Goal: Task Accomplishment & Management: Complete application form

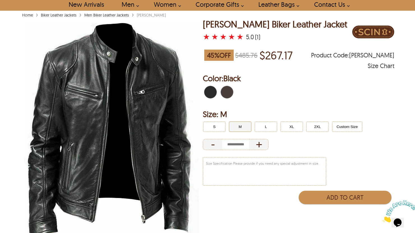
scroll to position [33, 0]
select select "********"
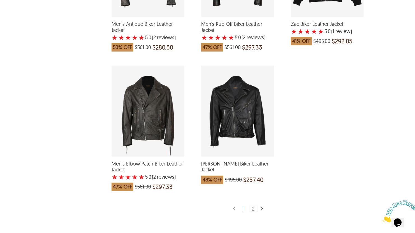
scroll to position [1319, 0]
click at [256, 95] on div "Luca Belted Biker Leather Jacket which was at a price of $495.00, now after dis…" at bounding box center [237, 110] width 73 height 91
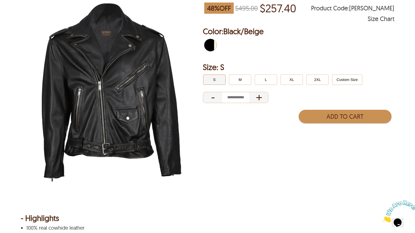
scroll to position [73, 0]
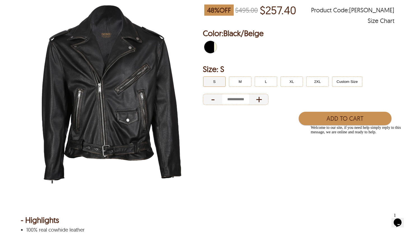
click at [203, 92] on div at bounding box center [112, 92] width 182 height 227
select select "********"
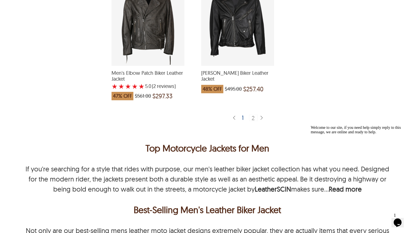
click at [243, 118] on div "1" at bounding box center [243, 118] width 7 height 6
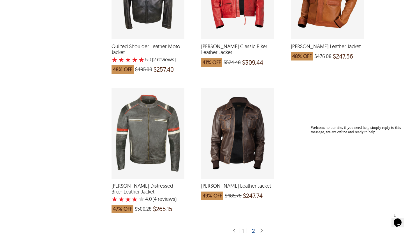
scroll to position [1407, 0]
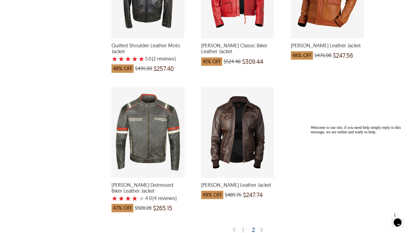
click at [253, 227] on div "2" at bounding box center [254, 230] width 8 height 6
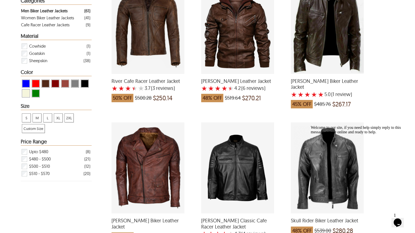
scroll to position [161, 0]
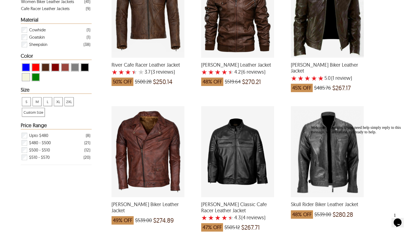
click at [311, 126] on icon "Chat attention grabber" at bounding box center [311, 126] width 0 height 0
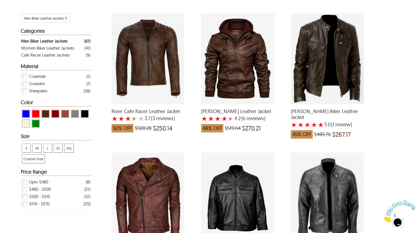
scroll to position [96, 0]
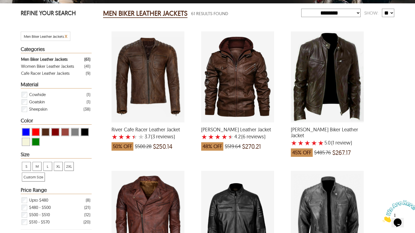
click at [81, 130] on span "View Black Men Biker Leather Jackets" at bounding box center [84, 132] width 7 height 7
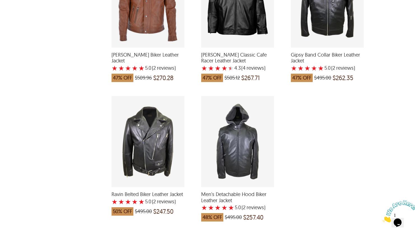
scroll to position [1410, 0]
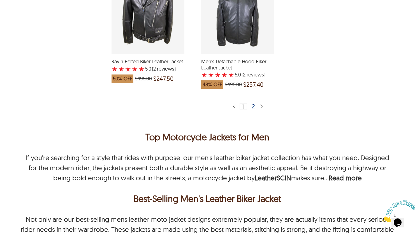
click at [252, 103] on div "2" at bounding box center [254, 106] width 8 height 6
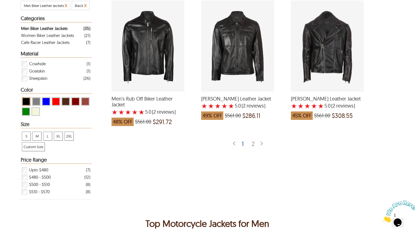
scroll to position [127, 0]
click at [243, 147] on div "1" at bounding box center [243, 144] width 7 height 6
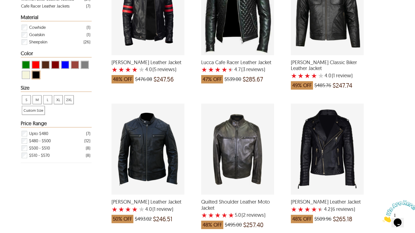
scroll to position [170, 0]
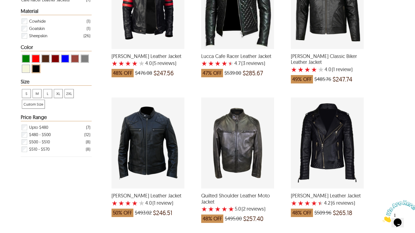
click at [35, 72] on span "View Black Men Biker Leather Jackets" at bounding box center [36, 68] width 7 height 7
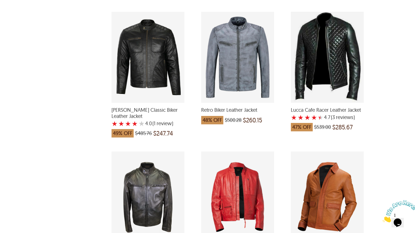
scroll to position [1205, 0]
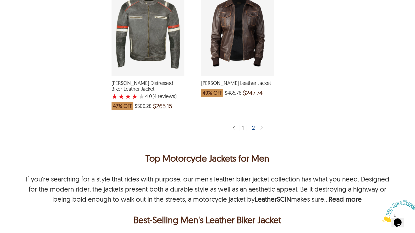
click at [256, 125] on div "2" at bounding box center [254, 128] width 8 height 6
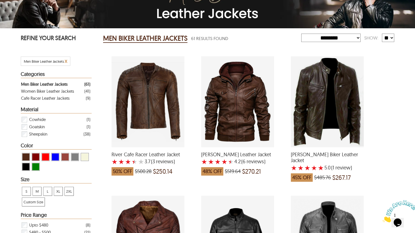
click at [339, 110] on div "Roy Sheepskin Biker Leather Jacket with a 5 Star Rating 1 Product Review which …" at bounding box center [327, 101] width 73 height 91
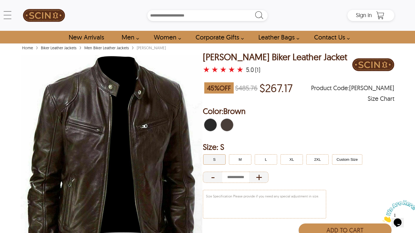
click at [212, 124] on span "Black" at bounding box center [213, 125] width 4 height 12
click at [236, 158] on button "M" at bounding box center [240, 159] width 22 height 10
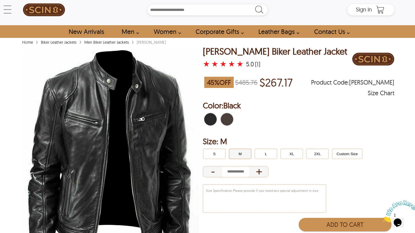
scroll to position [7, 0]
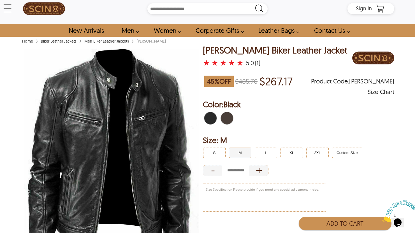
select select "********"
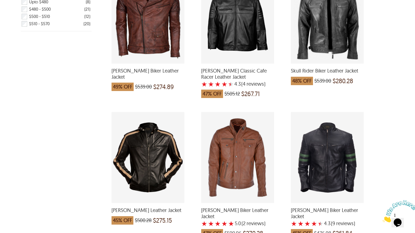
scroll to position [294, 0]
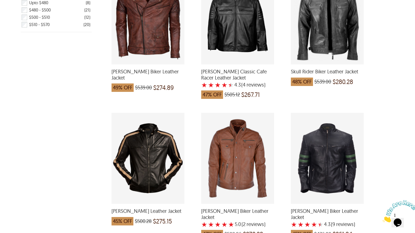
click at [166, 46] on div "Sam Brando Biker Leather Jacket which was at a price of $539.00, now after disc…" at bounding box center [148, 18] width 73 height 91
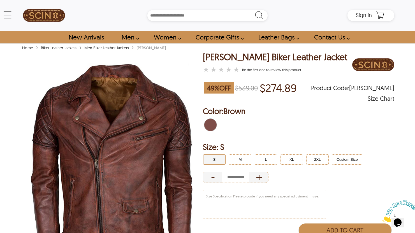
select select "********"
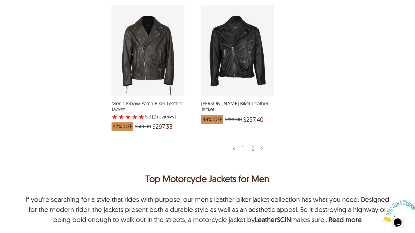
scroll to position [1389, 0]
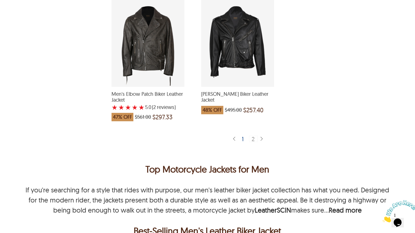
click at [255, 141] on div "2" at bounding box center [253, 139] width 9 height 6
click at [242, 138] on div "1" at bounding box center [243, 139] width 7 height 6
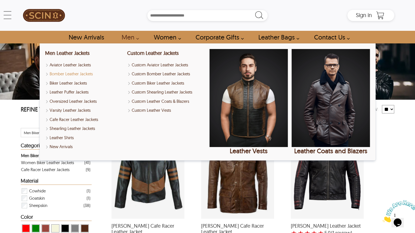
click at [88, 71] on link "Bomber Leather Jackets" at bounding box center [84, 74] width 78 height 6
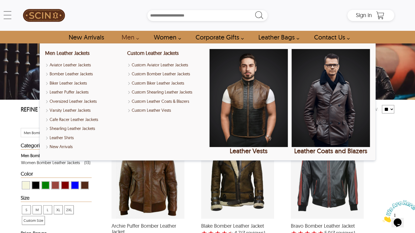
click at [135, 37] on link "Men" at bounding box center [128, 37] width 27 height 13
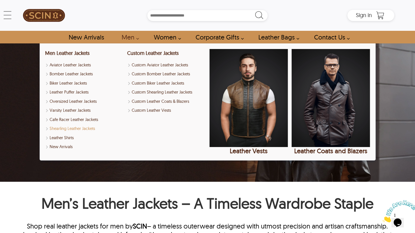
click at [86, 126] on link "Shearling Leather Jackets" at bounding box center [84, 129] width 78 height 6
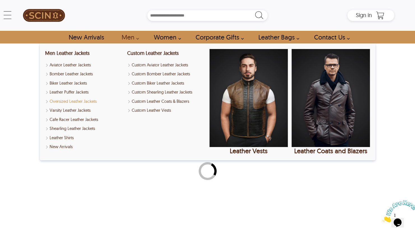
select select "********"
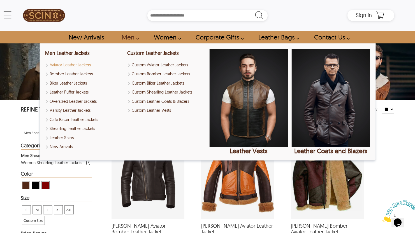
click at [79, 64] on link "Aviator Leather Jackets" at bounding box center [84, 65] width 78 height 6
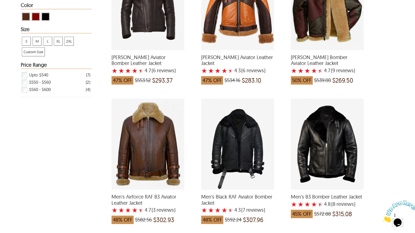
scroll to position [6, 0]
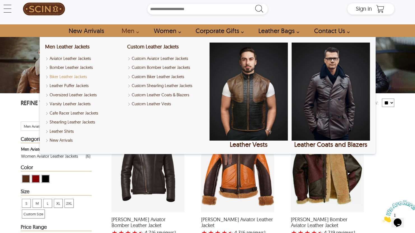
click at [78, 74] on link "Biker Leather Jackets" at bounding box center [84, 77] width 78 height 6
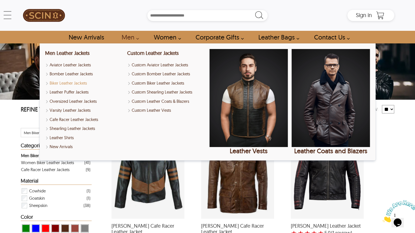
click at [84, 83] on link "Biker Leather Jackets" at bounding box center [84, 83] width 78 height 6
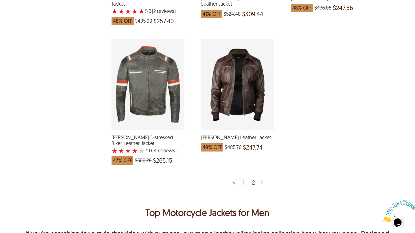
scroll to position [1463, 0]
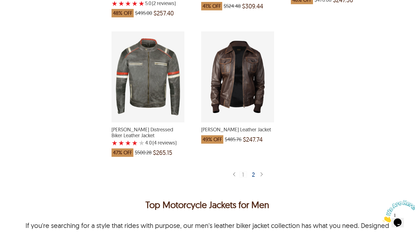
click at [252, 85] on div "Luis Bomber Leather Jacket which was at a price of $485.76, now after discount …" at bounding box center [237, 76] width 73 height 91
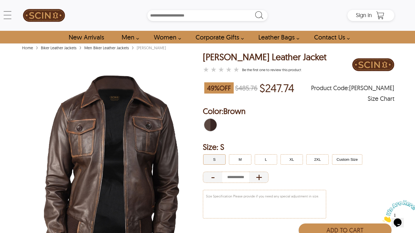
select select "********"
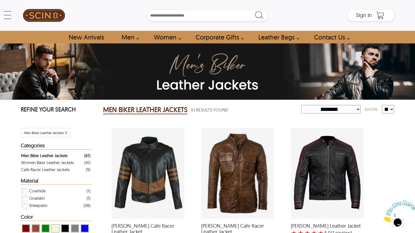
scroll to position [1463, 0]
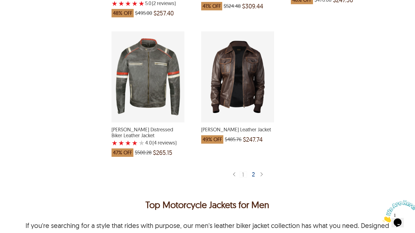
click at [251, 172] on div "2" at bounding box center [254, 175] width 8 height 6
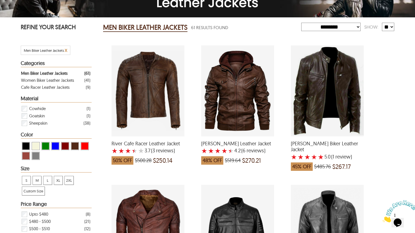
scroll to position [22, 0]
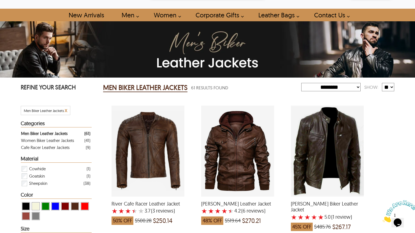
click at [341, 146] on div "Roy Sheepskin Biker Leather Jacket with a 5 Star Rating 1 Product Review which …" at bounding box center [327, 151] width 73 height 91
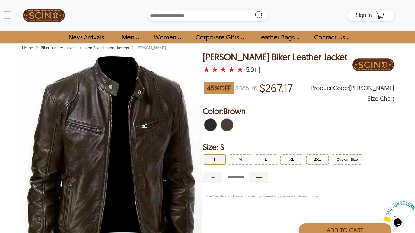
click at [212, 121] on span "Black" at bounding box center [213, 125] width 4 height 12
click at [210, 123] on span "Black" at bounding box center [207, 125] width 6 height 12
click at [234, 158] on button "M" at bounding box center [240, 159] width 22 height 10
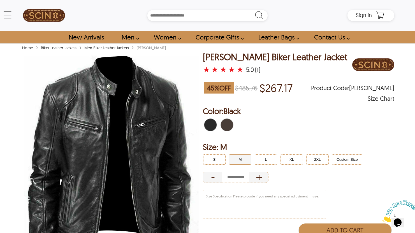
click at [223, 128] on span "Brown" at bounding box center [224, 125] width 6 height 12
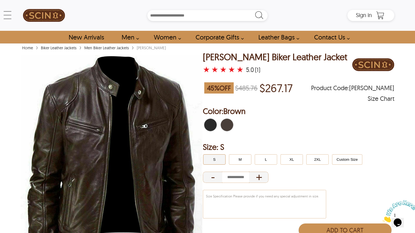
click at [207, 125] on span "Black" at bounding box center [207, 125] width 6 height 12
click at [233, 158] on button "M" at bounding box center [240, 159] width 22 height 10
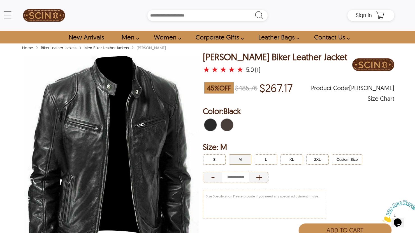
click at [226, 125] on span "Brown" at bounding box center [224, 125] width 6 height 12
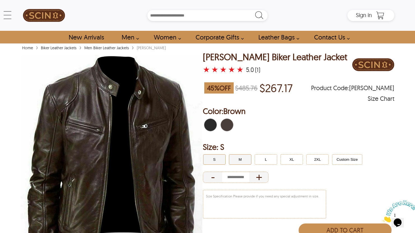
click at [242, 158] on button "M" at bounding box center [240, 159] width 22 height 10
click at [207, 127] on span "Black" at bounding box center [207, 125] width 6 height 12
click at [239, 160] on button "M" at bounding box center [240, 159] width 22 height 10
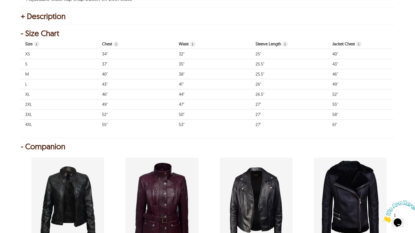
scroll to position [377, 0]
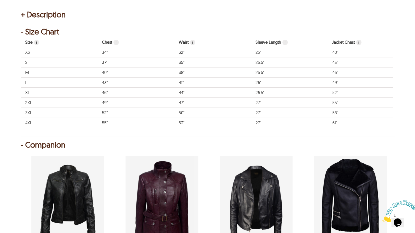
drag, startPoint x: 122, startPoint y: 129, endPoint x: 148, endPoint y: 131, distance: 25.9
click at [148, 131] on div "Size i Chest i Waist i Sleeve Length i Jacket Chest i Jacket Waist i Jacket Sle…" at bounding box center [207, 83] width 372 height 93
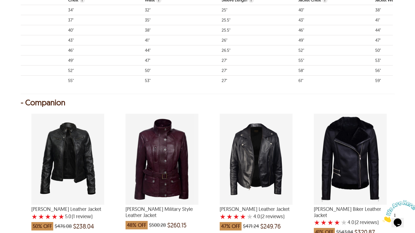
scroll to position [419, 0]
click at [252, 177] on div "Teresa Biker Leather Jacket with a 4 Star Rating 2 Product Review which was at …" at bounding box center [256, 159] width 73 height 91
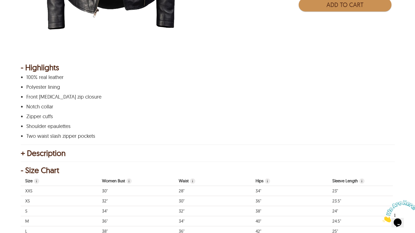
scroll to position [225, 0]
click at [72, 153] on div "+ Description" at bounding box center [208, 154] width 374 height 6
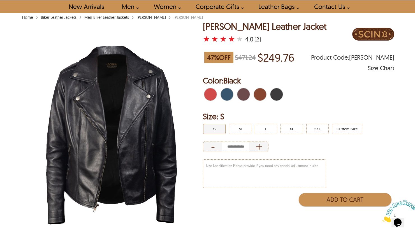
scroll to position [30, 0]
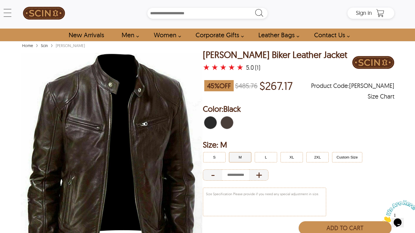
scroll to position [26, 0]
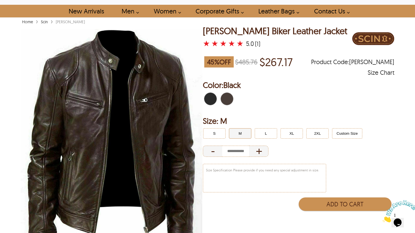
click at [208, 102] on span "Black" at bounding box center [207, 99] width 6 height 12
click at [237, 130] on button "M" at bounding box center [240, 133] width 22 height 10
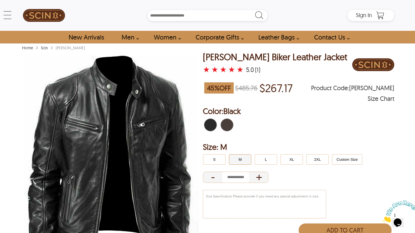
select select "********"
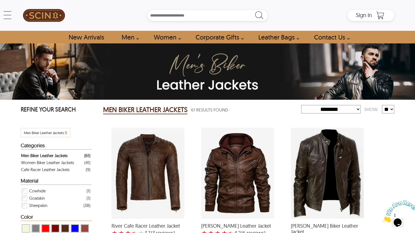
scroll to position [22, 0]
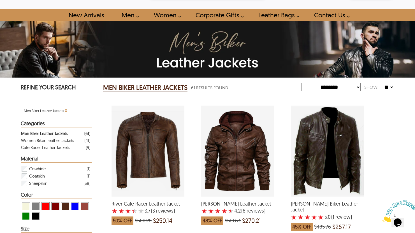
click at [307, 153] on div "Roy Sheepskin Biker Leather Jacket with a 5 Star Rating 1 Product Review which …" at bounding box center [327, 151] width 73 height 91
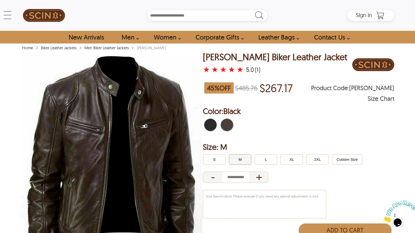
click at [211, 125] on span "Black" at bounding box center [213, 125] width 4 height 12
click at [234, 156] on button "M" at bounding box center [240, 159] width 22 height 10
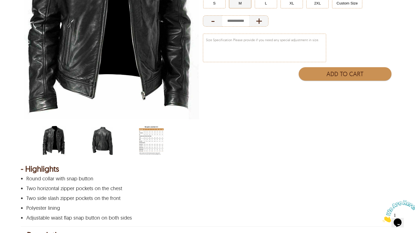
scroll to position [158, 0]
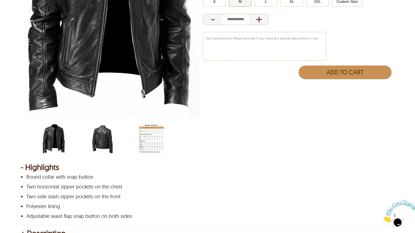
click at [157, 142] on img "men-leather-jacket-size-chart-min.jpg" at bounding box center [151, 139] width 25 height 31
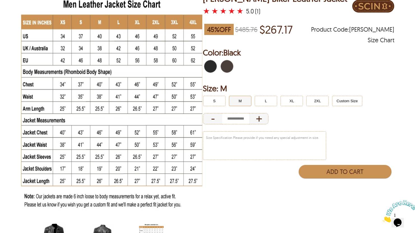
scroll to position [40, 0]
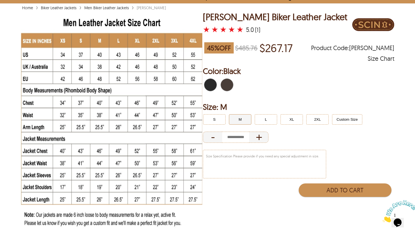
click at [378, 0] on html "Skip to main content ← Menu New Arrivals Men Leather Jackets Aviator Leather Ja…" at bounding box center [207, 76] width 415 height 233
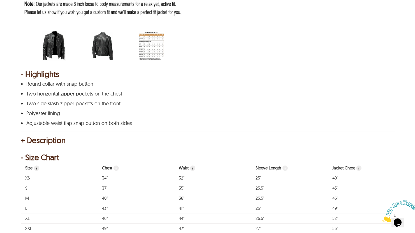
scroll to position [251, 0]
click at [134, 139] on div "+ Description" at bounding box center [208, 140] width 374 height 6
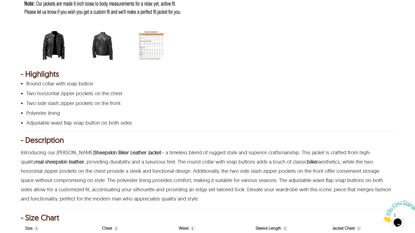
click at [133, 139] on div "- Description" at bounding box center [208, 140] width 374 height 6
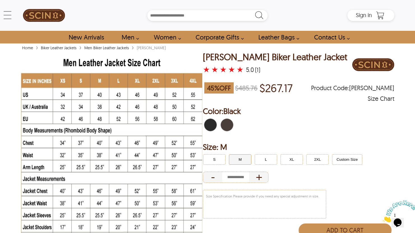
scroll to position [0, 0]
click at [383, 16] on icon "Shopping Cart" at bounding box center [380, 14] width 8 height 6
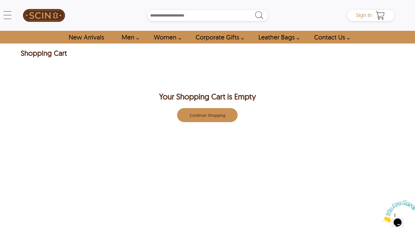
click at [372, 15] on span "Sign in" at bounding box center [364, 14] width 16 height 7
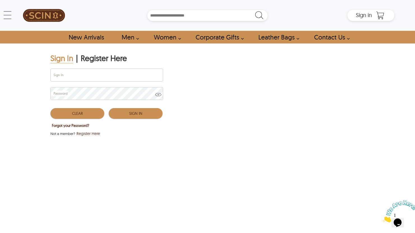
click at [87, 147] on div "Prijava z Googlom. Odpre se na novem zavihku" at bounding box center [83, 145] width 67 height 12
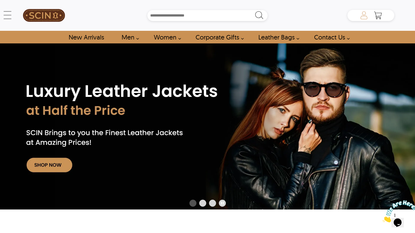
click at [361, 16] on div "Domen [DOMAIN_NAME][EMAIL_ADDRESS][DOMAIN_NAME] ✕ My Account My Order 0 Affilia…" at bounding box center [371, 15] width 47 height 11
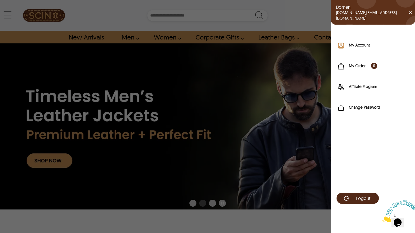
click at [365, 44] on label "My Account" at bounding box center [379, 45] width 61 height 6
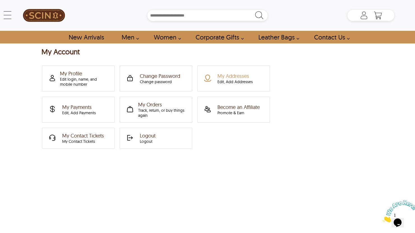
click at [229, 73] on div "My Addresses Edit, Add Addresses" at bounding box center [235, 78] width 35 height 11
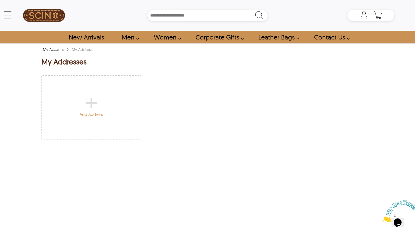
click at [87, 105] on div "+" at bounding box center [91, 102] width 23 height 6
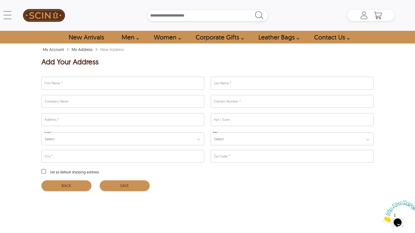
click at [184, 140] on div "Select" at bounding box center [122, 139] width 163 height 13
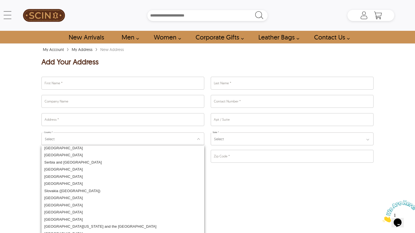
scroll to position [1362, 0]
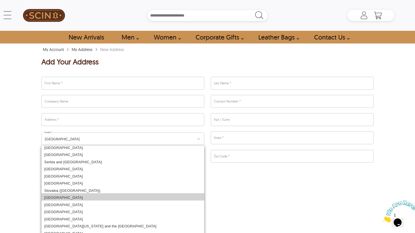
click at [99, 193] on div "[GEOGRAPHIC_DATA]" at bounding box center [122, 196] width 163 height 7
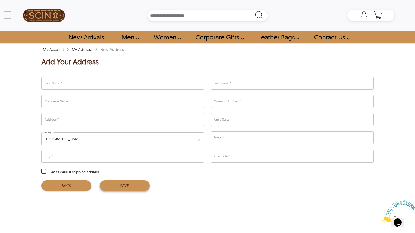
click at [123, 185] on button "SAVE" at bounding box center [125, 186] width 50 height 11
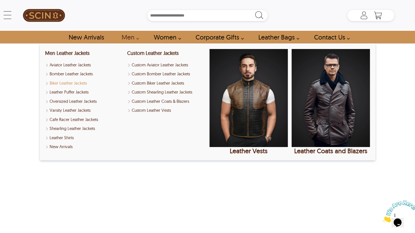
click at [75, 83] on link "Biker Leather Jackets" at bounding box center [84, 83] width 78 height 6
select select "********"
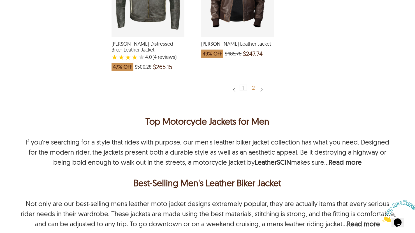
scroll to position [1550, 0]
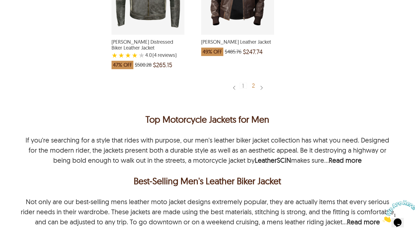
click at [253, 83] on div "2" at bounding box center [254, 86] width 8 height 6
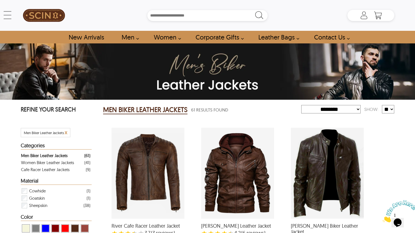
click at [348, 167] on div "Roy Sheepskin Biker Leather Jacket with a 5 Star Rating 1 Product Review which …" at bounding box center [327, 173] width 73 height 91
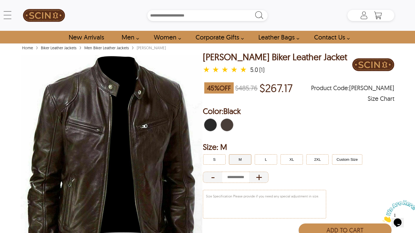
click at [212, 124] on span "Black" at bounding box center [213, 125] width 4 height 12
click at [247, 156] on button "M" at bounding box center [240, 159] width 22 height 10
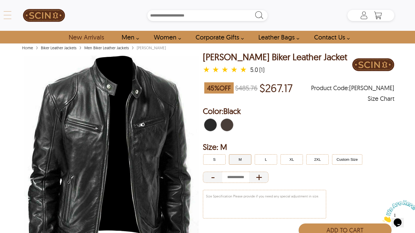
click at [21, 17] on div "← Menu New Arrivals Men Leather Jackets Aviator Leather Jackets Bomber Leather …" at bounding box center [208, 15] width 374 height 31
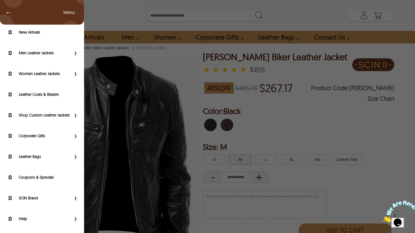
scroll to position [18, 0]
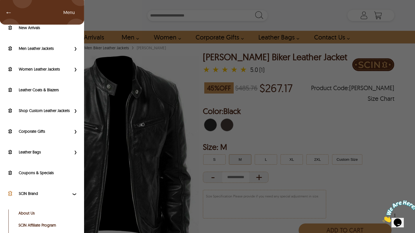
click at [64, 197] on label "SCIN Brand" at bounding box center [45, 194] width 52 height 6
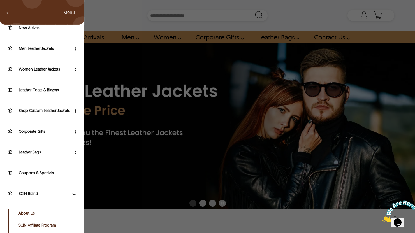
click at [21, 13] on div "← Menu New Arrivals Men Leather Jackets Aviator Leather Jackets Bomber Leather …" at bounding box center [208, 15] width 374 height 31
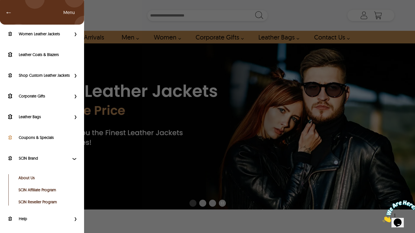
scroll to position [58, 0]
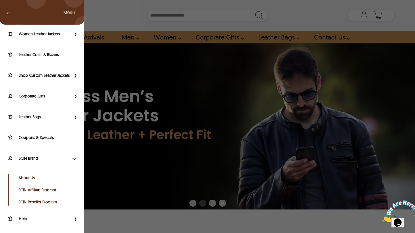
click at [74, 219] on span "Primary Side Menu" at bounding box center [74, 219] width 7 height 6
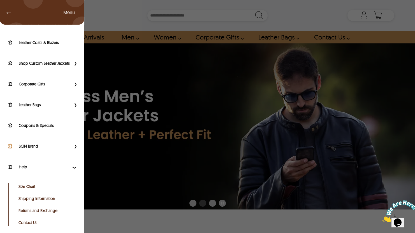
scroll to position [70, 0]
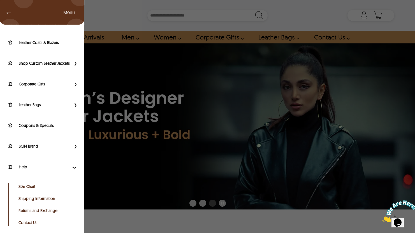
click at [47, 198] on link "Shipping Information" at bounding box center [47, 199] width 56 height 6
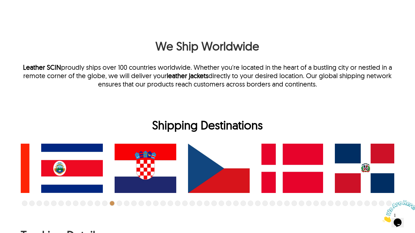
scroll to position [689, 0]
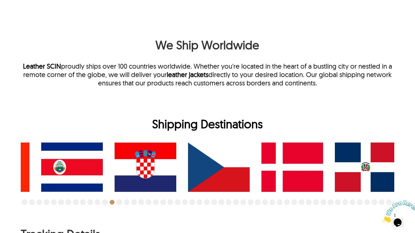
click at [26, 203] on button "Go to slide 5" at bounding box center [25, 203] width 6 height 6
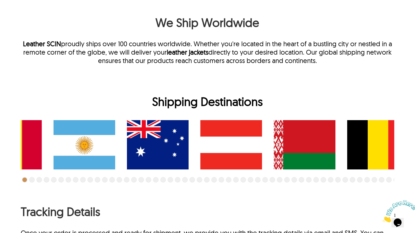
scroll to position [713, 0]
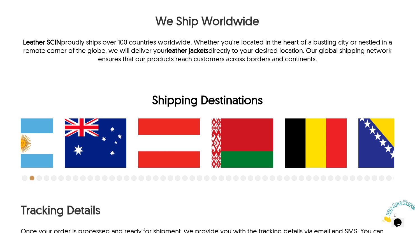
click at [32, 179] on button "Go to slide 6" at bounding box center [32, 178] width 6 height 6
click at [45, 179] on button "Go to slide 8" at bounding box center [47, 178] width 6 height 6
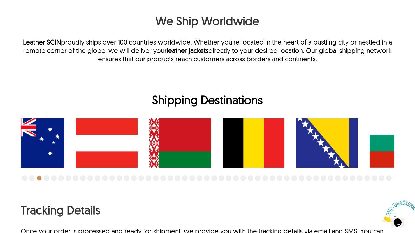
click at [48, 177] on button "Go to slide 8" at bounding box center [47, 178] width 6 height 6
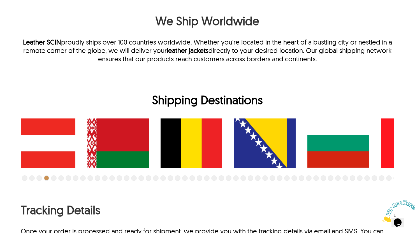
click at [56, 178] on button "Go to slide 9" at bounding box center [54, 178] width 6 height 6
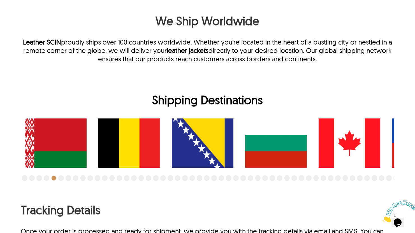
click at [62, 176] on button "Go to slide 10" at bounding box center [61, 178] width 6 height 6
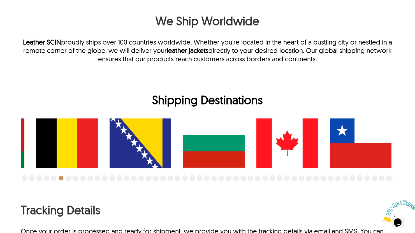
click at [76, 176] on button "Go to slide 12" at bounding box center [76, 178] width 6 height 6
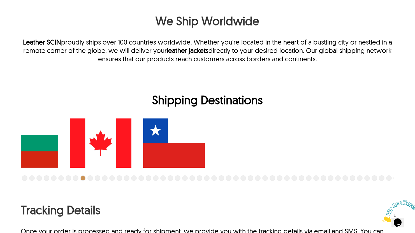
click at [92, 178] on button "Go to slide 14" at bounding box center [90, 178] width 6 height 6
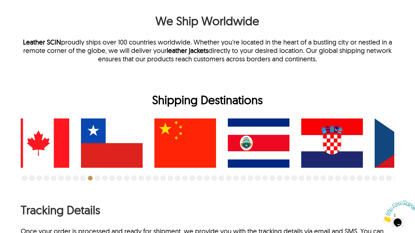
click at [100, 177] on button "Go to slide 15" at bounding box center [98, 178] width 6 height 6
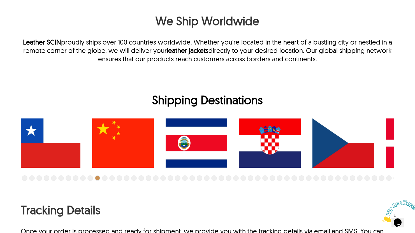
click at [104, 177] on button "Go to slide 16" at bounding box center [105, 178] width 6 height 6
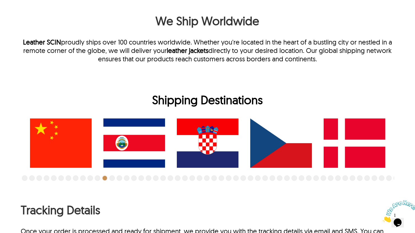
click at [117, 176] on button "Go to slide 18" at bounding box center [120, 178] width 6 height 6
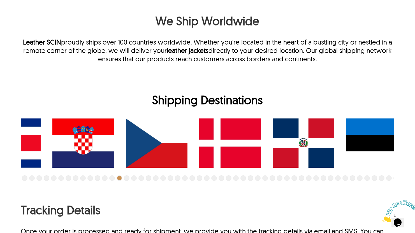
click at [128, 177] on button "Go to slide 19" at bounding box center [127, 178] width 6 height 6
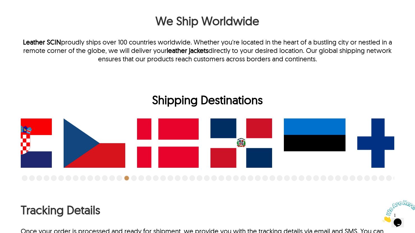
click at [138, 176] on li at bounding box center [134, 178] width 7 height 6
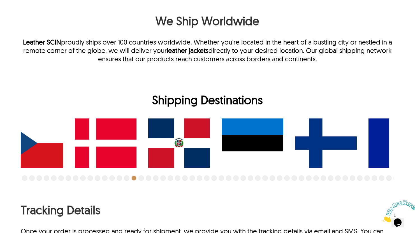
click at [142, 178] on button "Go to slide 21" at bounding box center [141, 178] width 6 height 6
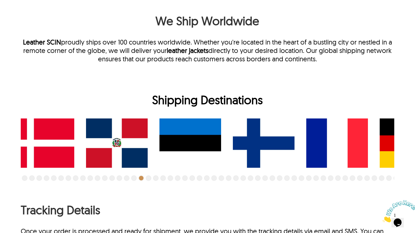
click at [160, 178] on li at bounding box center [156, 178] width 7 height 6
click at [162, 178] on button "Go to slide 24" at bounding box center [163, 178] width 6 height 6
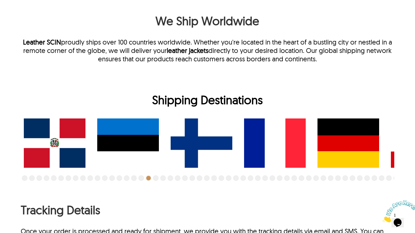
click at [165, 178] on button "Go to slide 24" at bounding box center [163, 178] width 6 height 6
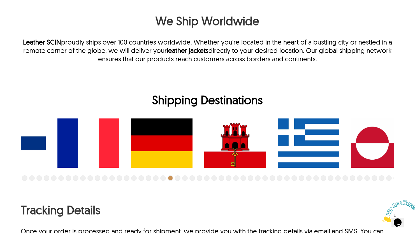
click at [193, 179] on button "Go to slide 28" at bounding box center [192, 178] width 6 height 6
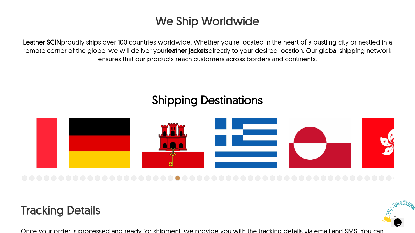
click at [193, 179] on button "Go to slide 28" at bounding box center [192, 178] width 6 height 6
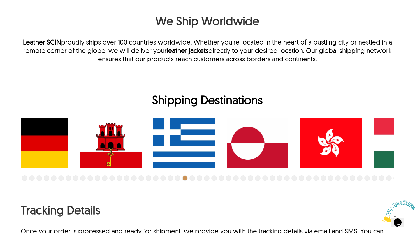
click at [212, 178] on button "Go to slide 31" at bounding box center [214, 178] width 6 height 6
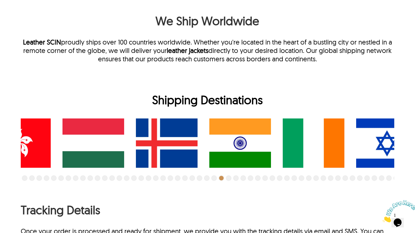
click at [236, 180] on button "Go to slide 34" at bounding box center [236, 178] width 6 height 6
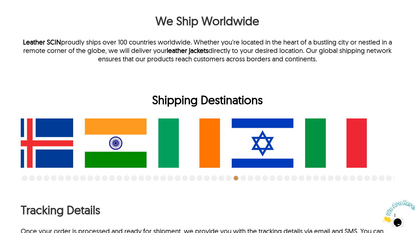
click at [248, 180] on button "Go to slide 36" at bounding box center [251, 178] width 6 height 6
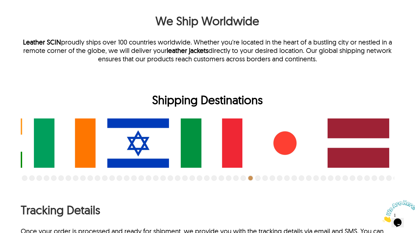
click at [260, 177] on button "Go to slide 37" at bounding box center [258, 178] width 6 height 6
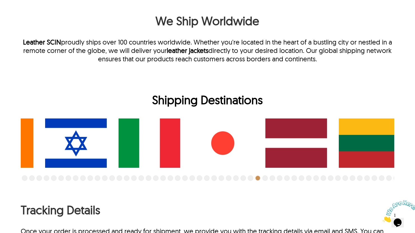
click at [268, 177] on li at bounding box center [265, 178] width 7 height 6
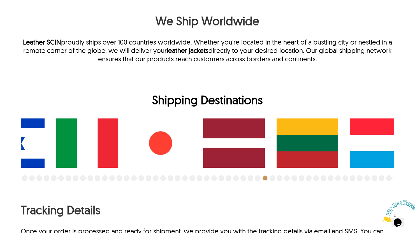
click at [272, 177] on button "Go to slide 39" at bounding box center [273, 178] width 6 height 6
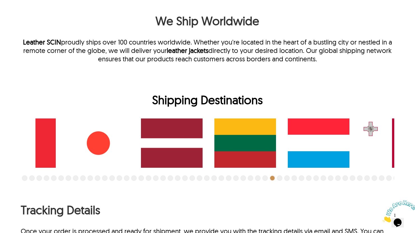
click at [283, 177] on li at bounding box center [280, 178] width 7 height 6
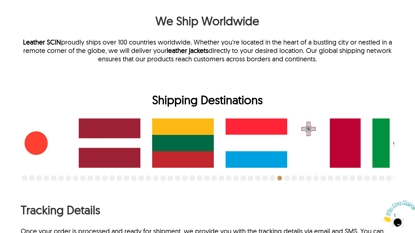
click at [278, 178] on button "Go to slide 40" at bounding box center [280, 178] width 6 height 6
click at [285, 178] on button "Go to slide 41" at bounding box center [287, 178] width 6 height 6
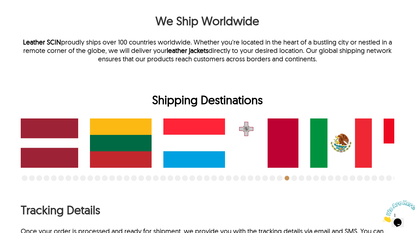
click at [291, 178] on li at bounding box center [287, 178] width 7 height 6
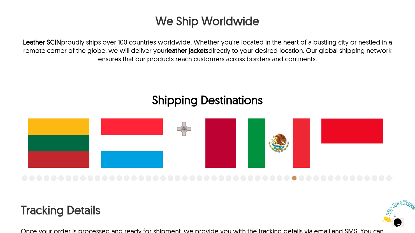
click at [293, 177] on button "Go to slide 42" at bounding box center [295, 178] width 6 height 6
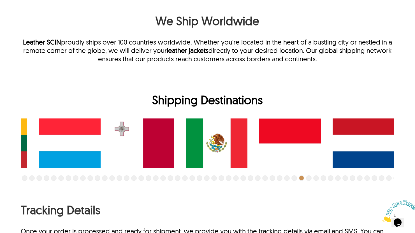
click at [301, 179] on button "Go to slide 43" at bounding box center [302, 178] width 6 height 6
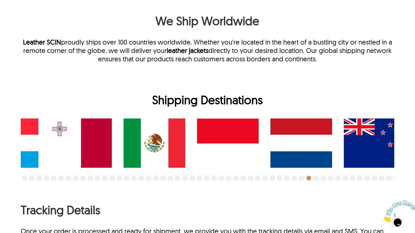
click at [309, 179] on button "Go to slide 44" at bounding box center [309, 178] width 6 height 6
click at [320, 179] on li at bounding box center [316, 178] width 7 height 6
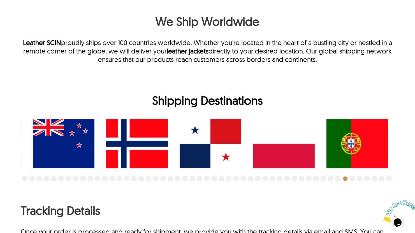
scroll to position [712, 0]
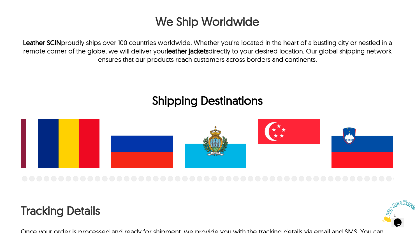
click at [362, 140] on img at bounding box center [363, 143] width 62 height 49
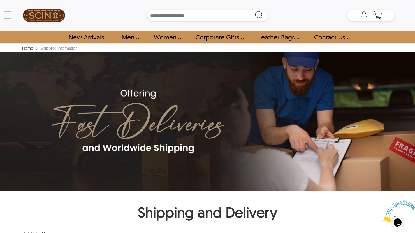
scroll to position [0, 0]
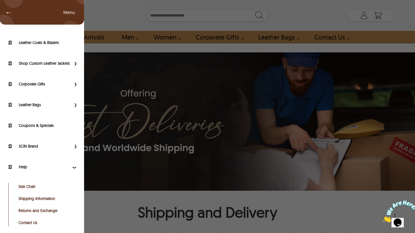
click at [21, 13] on div "← Menu New Arrivals Men Leather Jackets Aviator Leather Jackets Bomber Leather …" at bounding box center [208, 15] width 374 height 31
click at [32, 185] on link "Size Chart" at bounding box center [47, 187] width 56 height 6
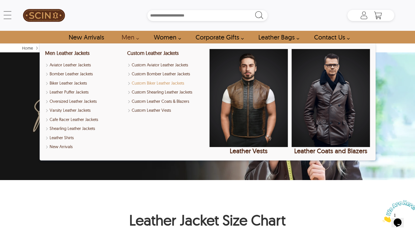
click at [170, 80] on link "Custom Biker Leather Jackets" at bounding box center [166, 83] width 78 height 6
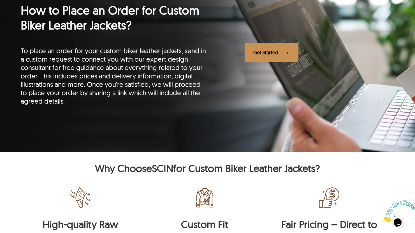
scroll to position [875, 0]
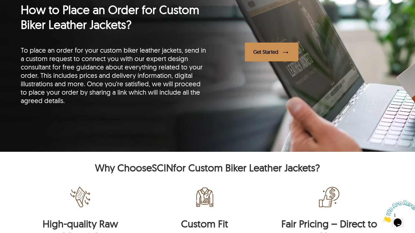
click at [293, 58] on div "Get Started" at bounding box center [272, 52] width 54 height 19
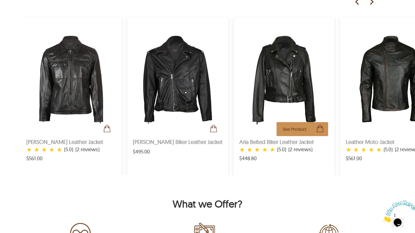
scroll to position [357, 0]
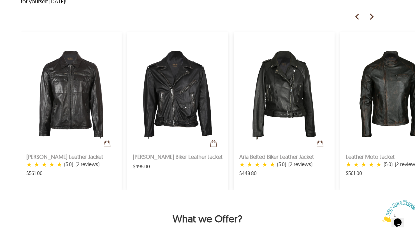
click at [369, 22] on section "See Product [PERSON_NAME] Leather Jacket ★ ★ ★ ★ ★ (5.0) (2 reviews) $561.00 Se…" at bounding box center [218, 105] width 394 height 169
click at [372, 15] on img at bounding box center [371, 17] width 8 height 8
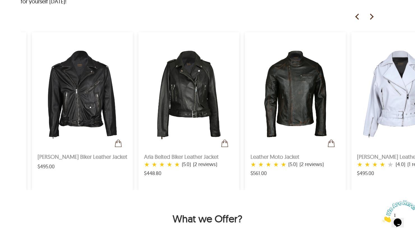
click at [372, 15] on img at bounding box center [371, 17] width 8 height 8
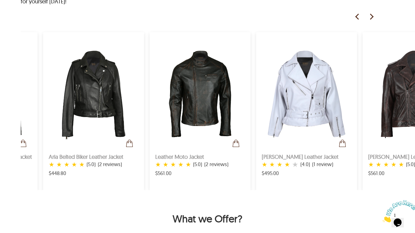
click at [372, 15] on img at bounding box center [371, 17] width 8 height 8
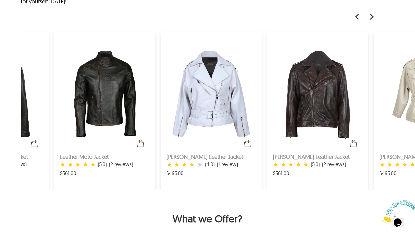
click at [372, 15] on img at bounding box center [371, 17] width 8 height 8
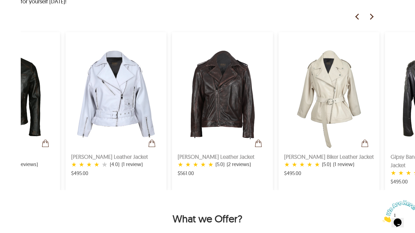
click at [372, 15] on img at bounding box center [371, 17] width 8 height 8
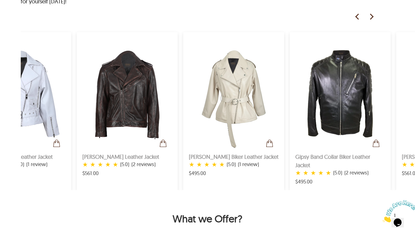
click at [372, 15] on img at bounding box center [371, 17] width 8 height 8
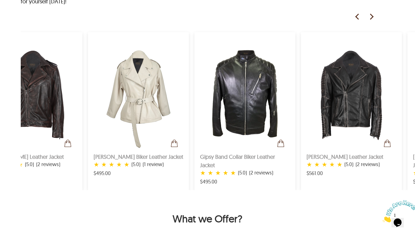
click at [372, 15] on img at bounding box center [371, 17] width 8 height 8
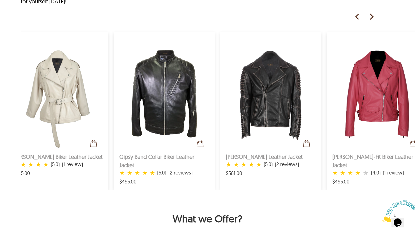
scroll to position [0, 665]
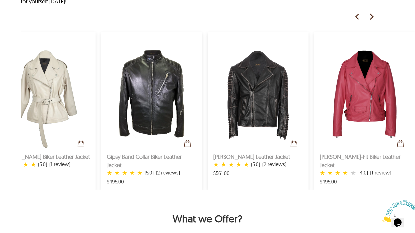
click at [372, 15] on img at bounding box center [371, 17] width 8 height 8
click at [372, 17] on img at bounding box center [371, 17] width 8 height 8
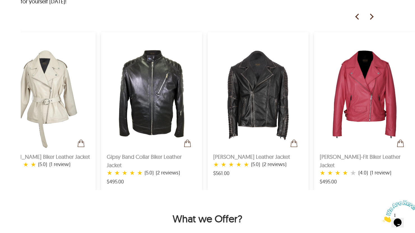
click at [372, 17] on img at bounding box center [371, 17] width 8 height 8
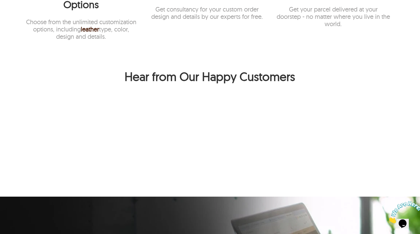
scroll to position [70, 0]
